Goal: Go to known website: Access a specific website the user already knows

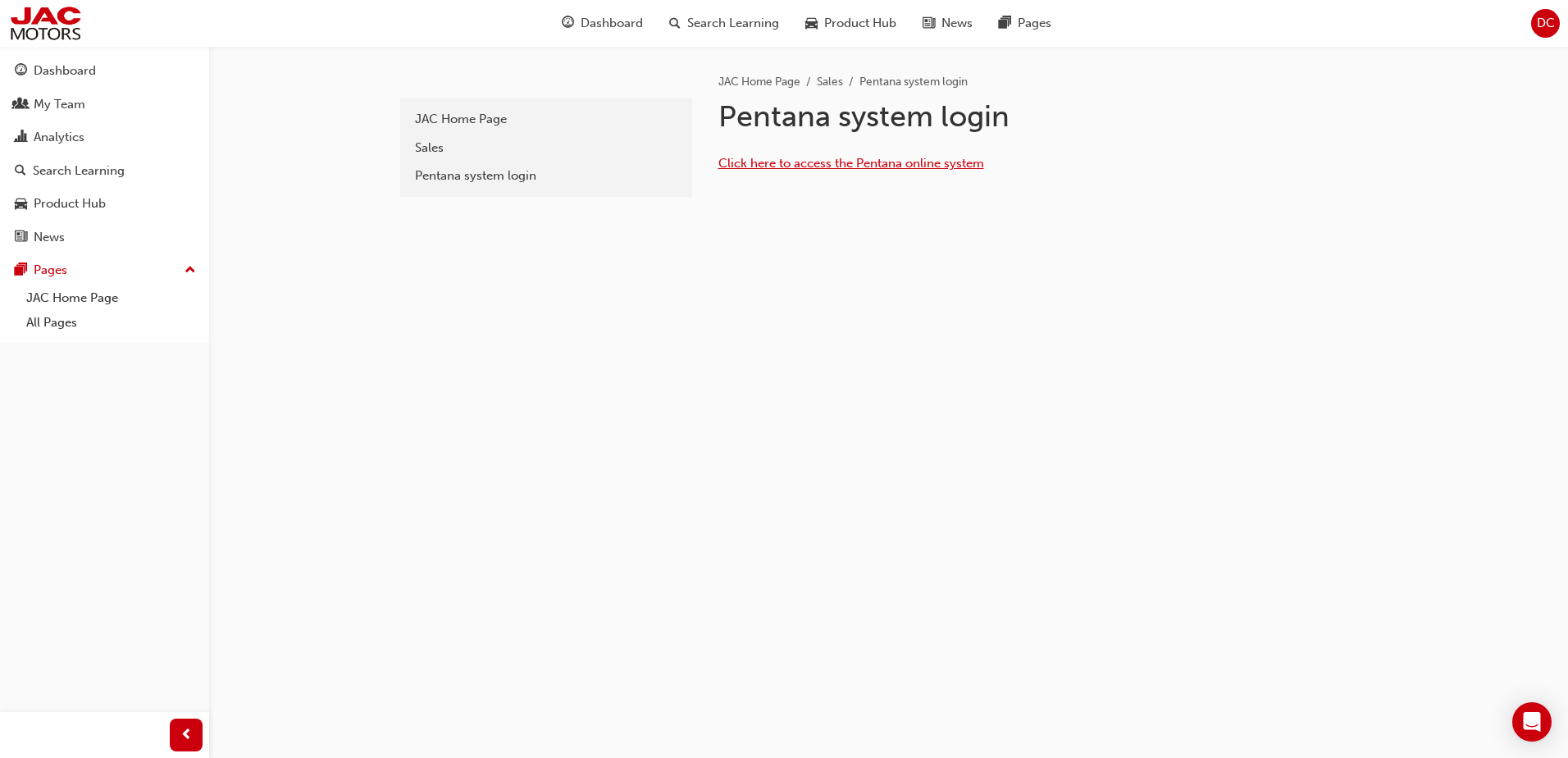
click at [826, 163] on span "Click here to access the Pentana online system" at bounding box center [851, 163] width 266 height 15
click at [92, 295] on link "JAC Home Page" at bounding box center [111, 298] width 183 height 26
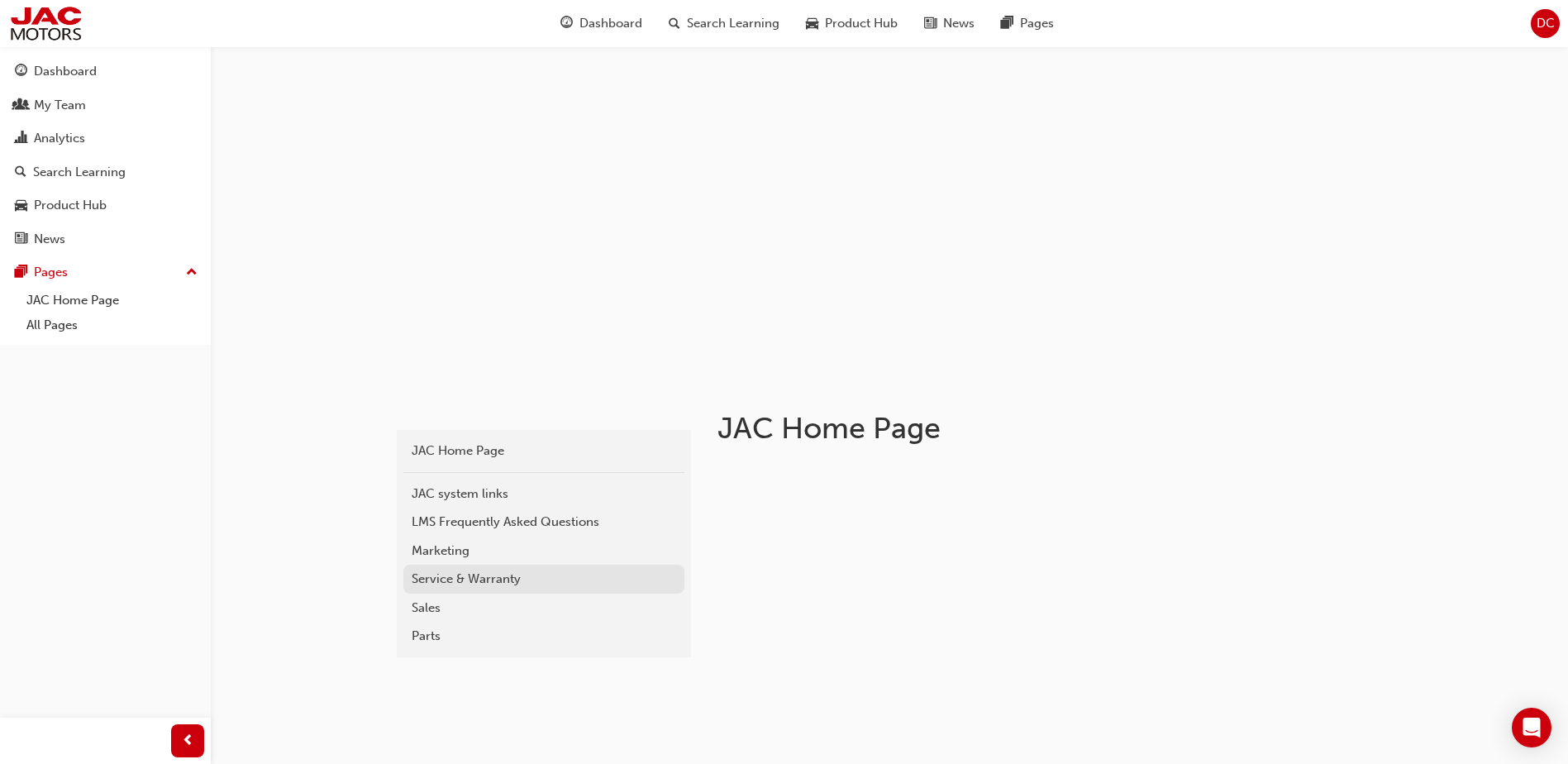
click at [525, 578] on div "Service & Warranty" at bounding box center [544, 579] width 264 height 19
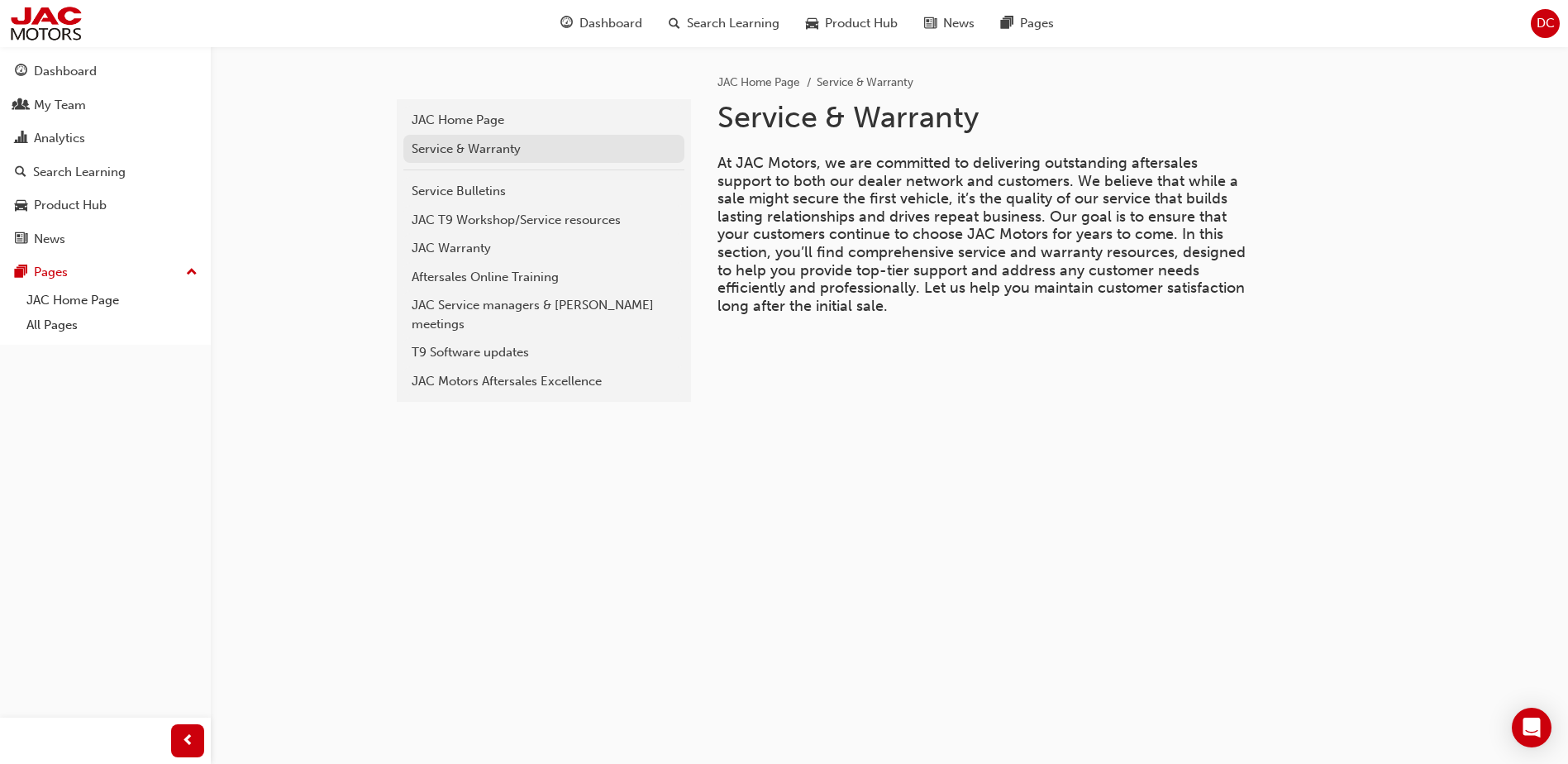
click at [509, 151] on div "Service & Warranty" at bounding box center [544, 149] width 264 height 19
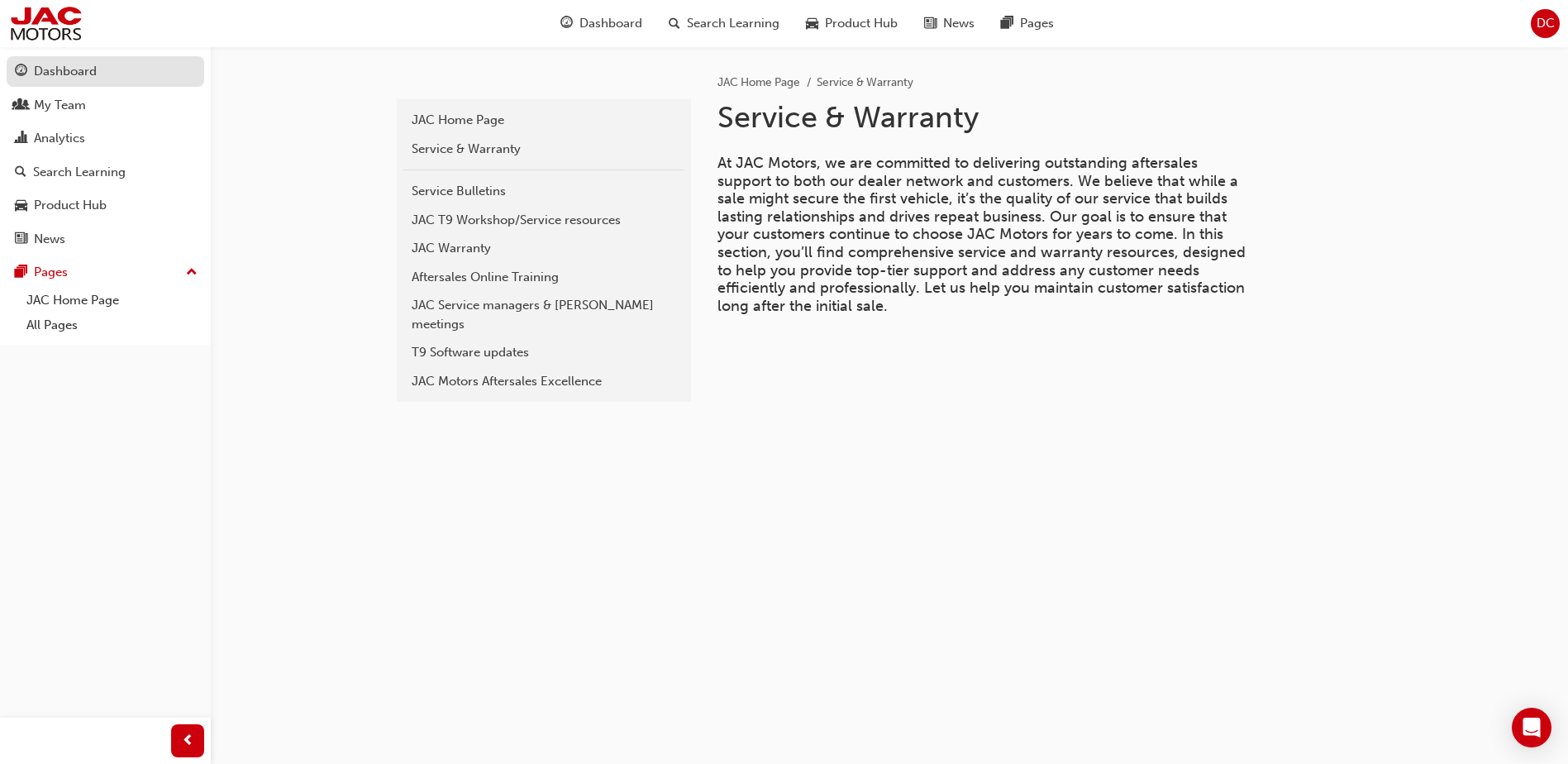
click at [106, 74] on div "Dashboard" at bounding box center [106, 71] width 181 height 21
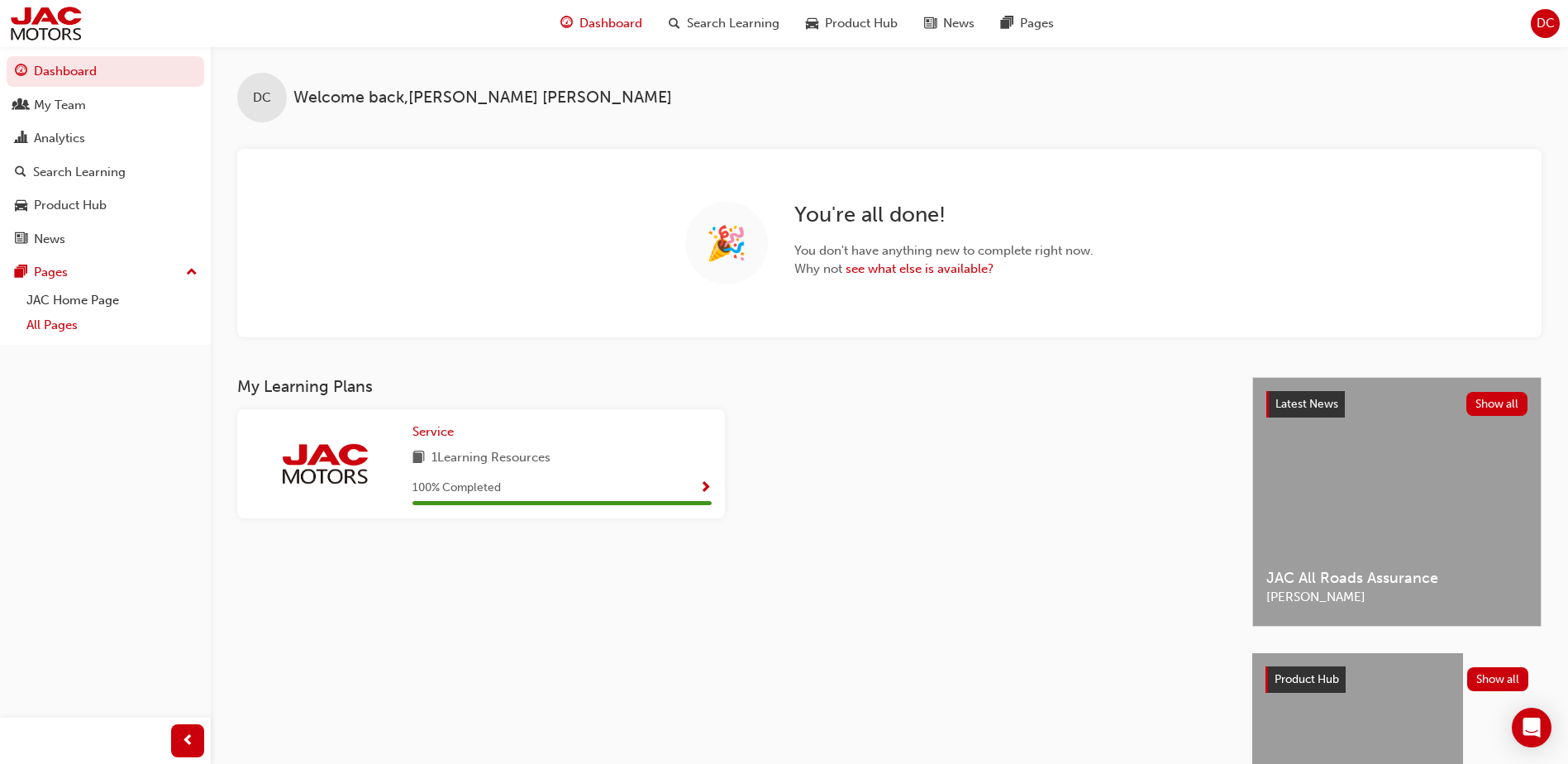
click at [68, 333] on link "All Pages" at bounding box center [112, 325] width 185 height 26
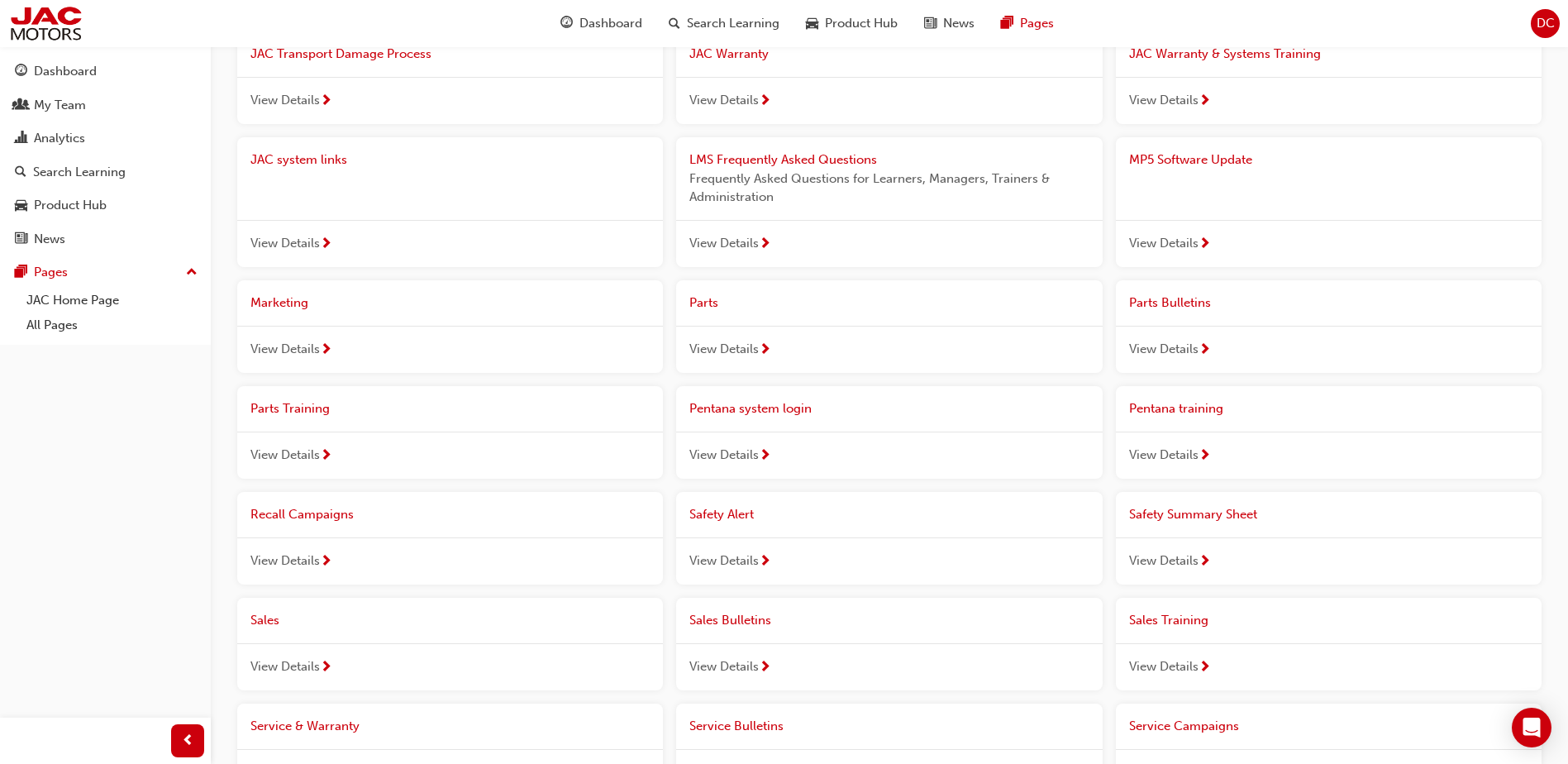
scroll to position [496, 0]
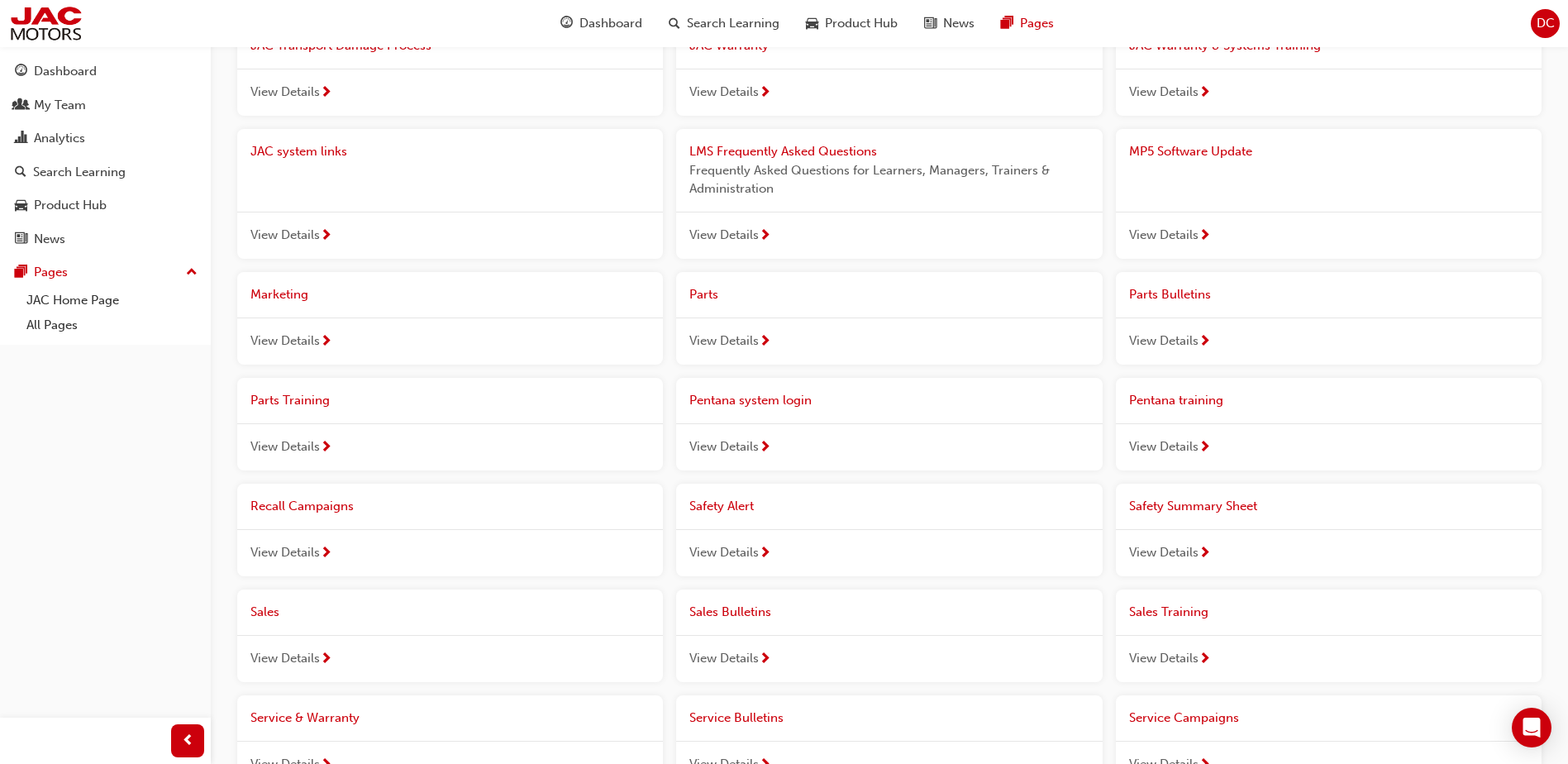
click at [767, 445] on span "next-icon" at bounding box center [765, 448] width 12 height 15
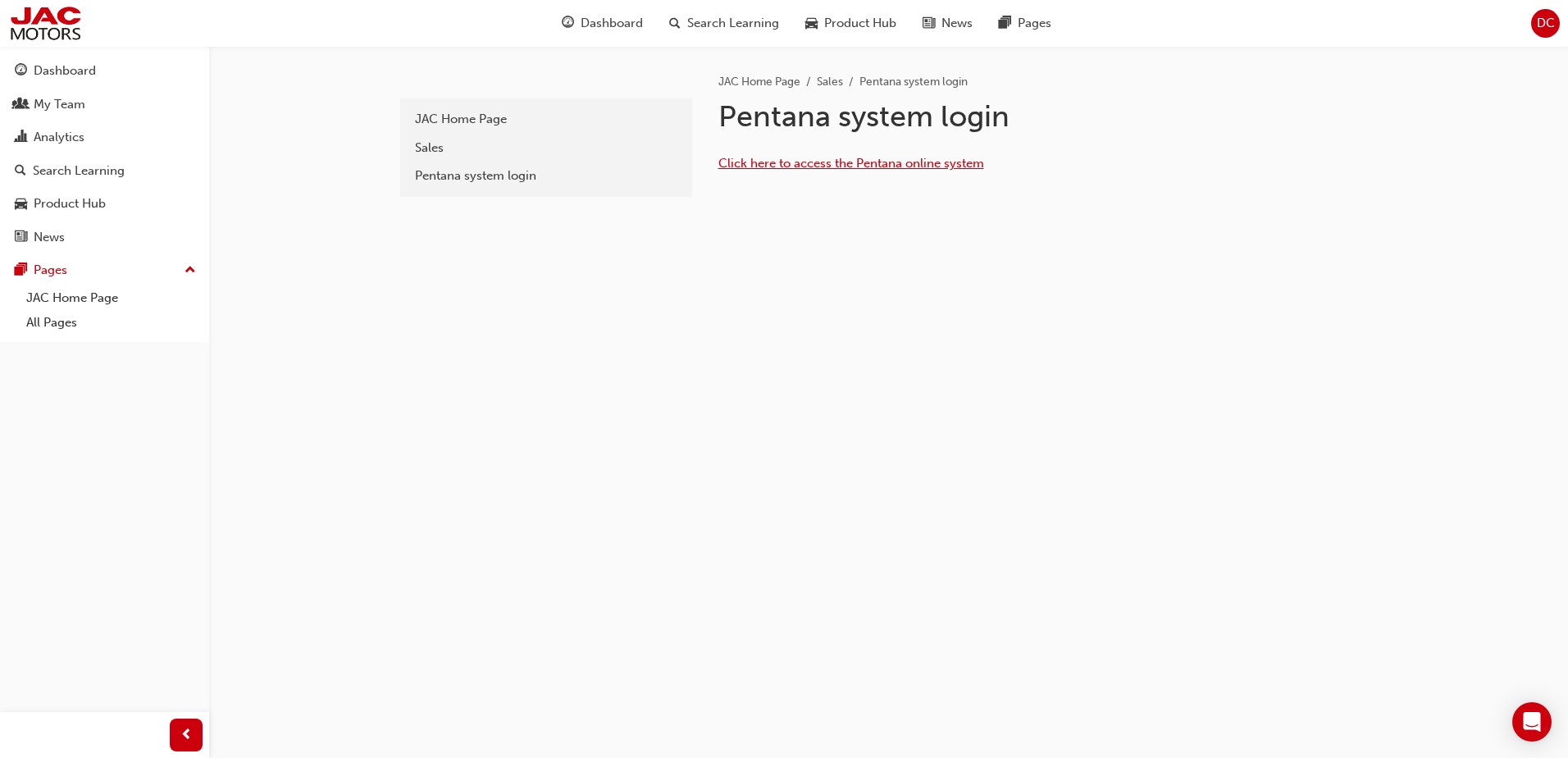
click at [808, 167] on span "Click here to access the Pentana online system" at bounding box center [851, 163] width 266 height 15
